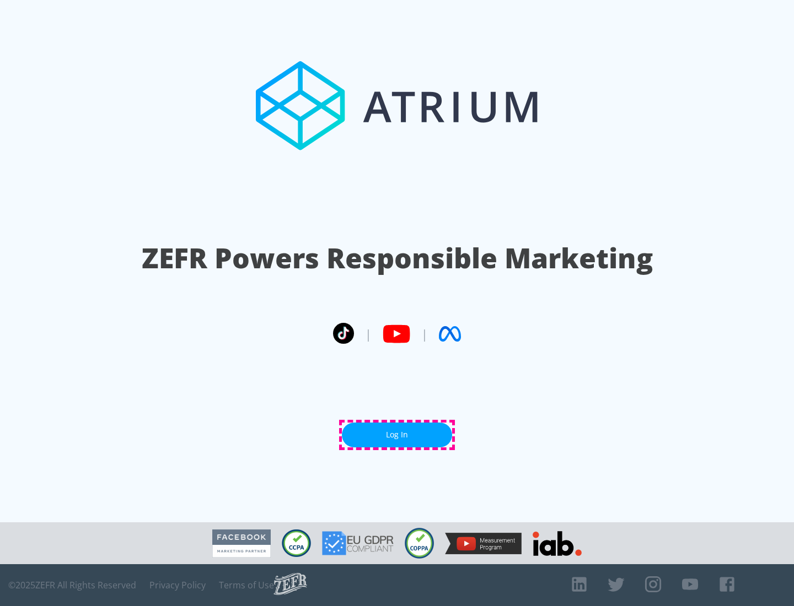
click at [397, 435] on link "Log In" at bounding box center [397, 435] width 110 height 25
